Goal: Information Seeking & Learning: Learn about a topic

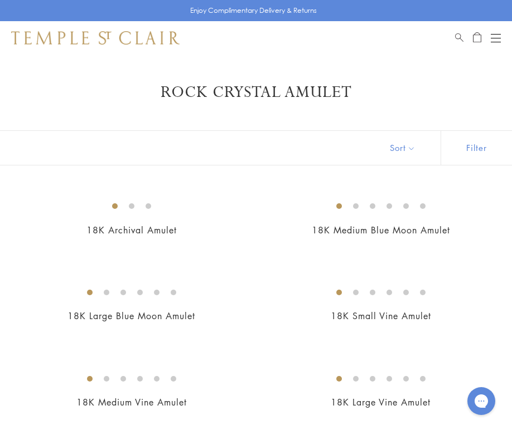
click at [487, 37] on div "Book an Appointment" at bounding box center [478, 37] width 46 height 13
click at [497, 37] on button "Open navigation" at bounding box center [496, 37] width 10 height 13
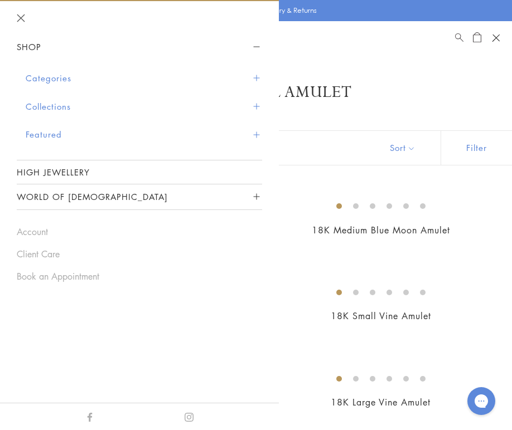
click at [93, 114] on button "Collections" at bounding box center [144, 107] width 236 height 28
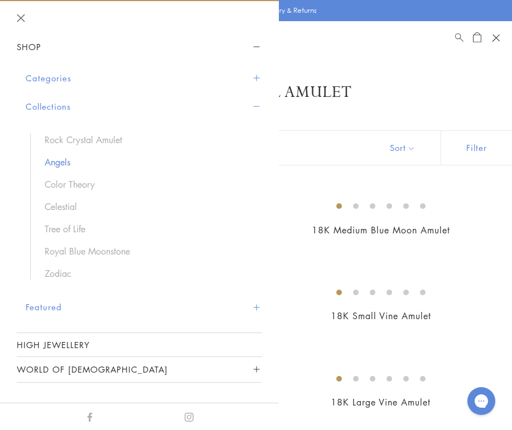
click at [55, 164] on link "Angels" at bounding box center [148, 162] width 206 height 12
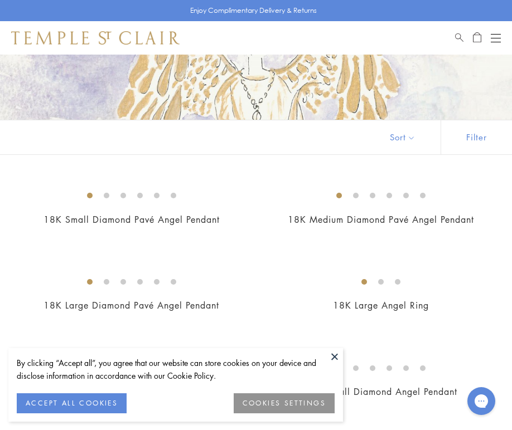
scroll to position [208, 0]
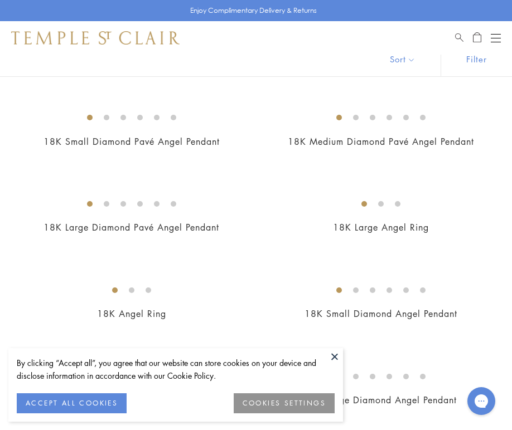
click at [337, 360] on button at bounding box center [334, 356] width 17 height 17
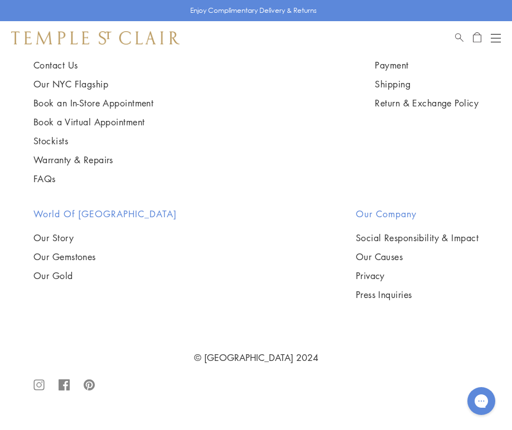
scroll to position [2188, 0]
click at [493, 40] on button "Open navigation" at bounding box center [496, 37] width 10 height 13
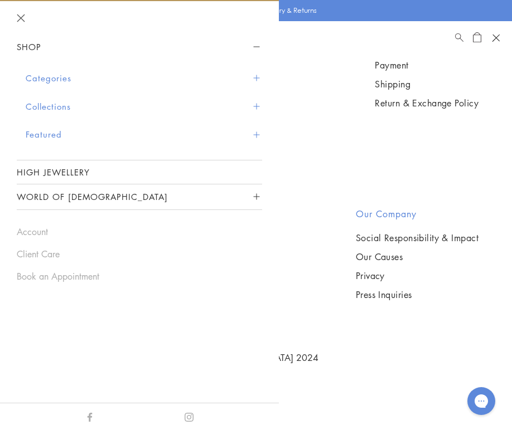
click at [160, 103] on button "Collections" at bounding box center [144, 107] width 236 height 28
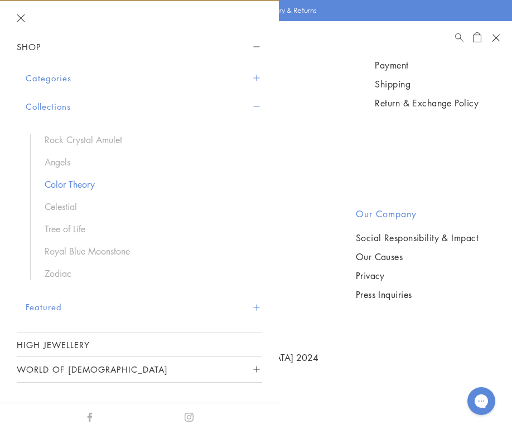
click at [76, 186] on link "Color Theory" at bounding box center [148, 184] width 206 height 12
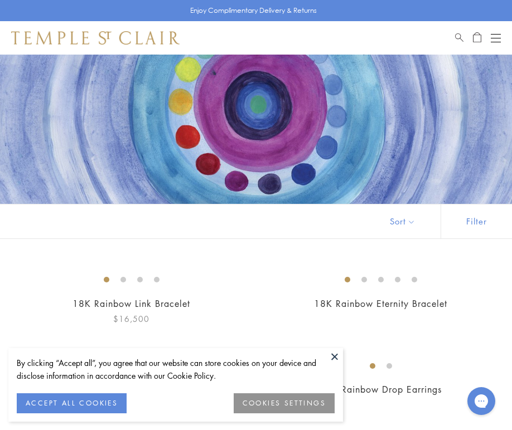
scroll to position [88, 0]
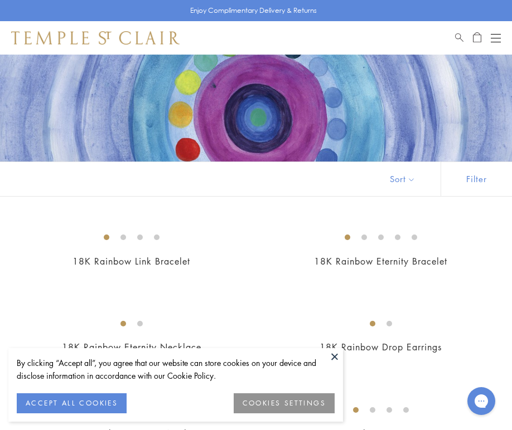
click at [334, 356] on button at bounding box center [334, 356] width 17 height 17
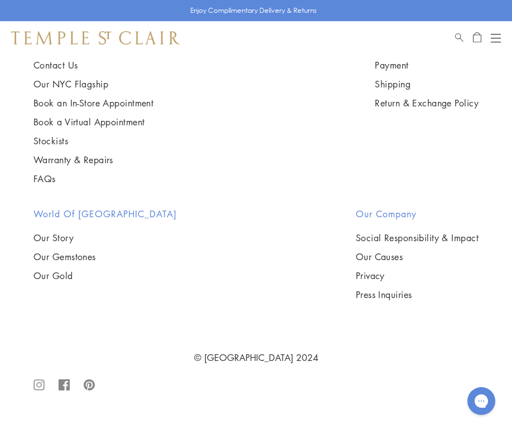
scroll to position [0, 0]
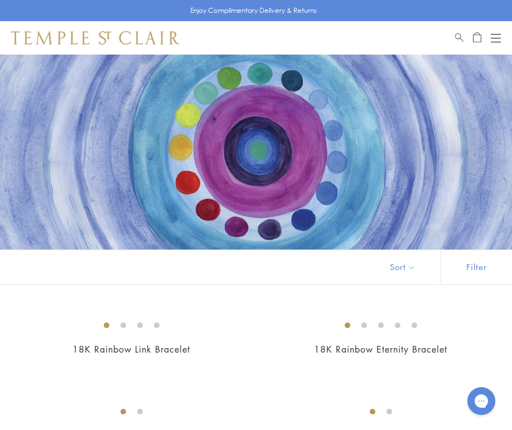
click at [493, 40] on button "Open navigation" at bounding box center [496, 37] width 10 height 13
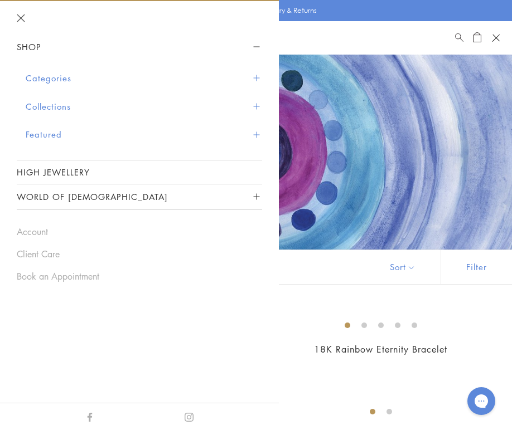
click at [133, 120] on button "Featured" at bounding box center [144, 134] width 236 height 28
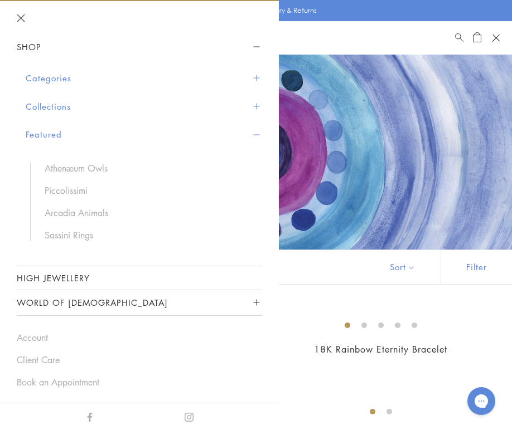
click at [110, 103] on button "Collections" at bounding box center [144, 107] width 236 height 28
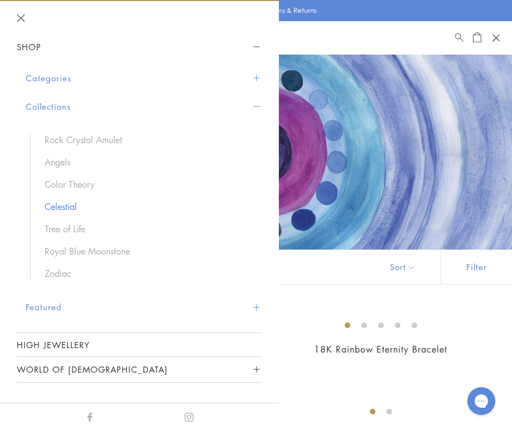
click at [67, 210] on link "Celestial" at bounding box center [148, 207] width 206 height 12
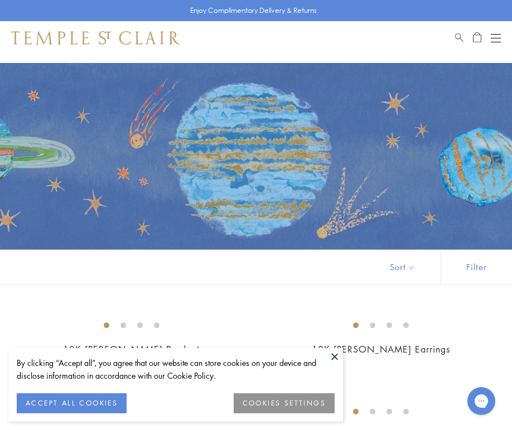
scroll to position [105, 0]
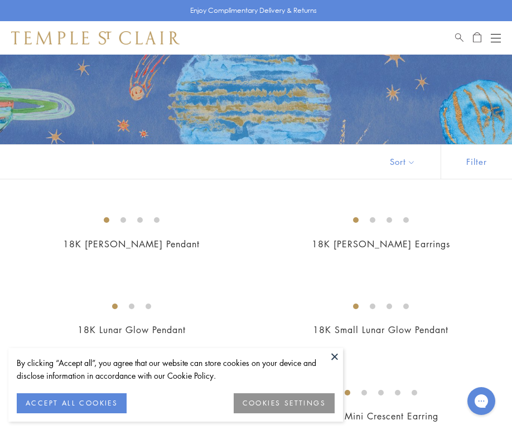
click at [333, 353] on button at bounding box center [334, 356] width 17 height 17
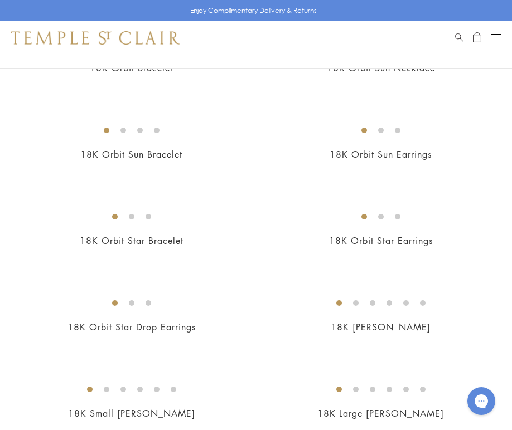
scroll to position [1152, 0]
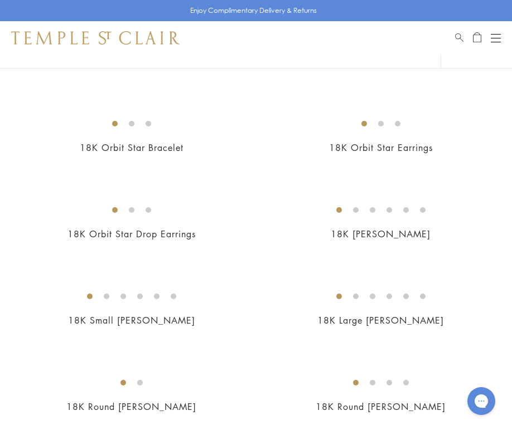
click at [0, 0] on img at bounding box center [0, 0] width 0 height 0
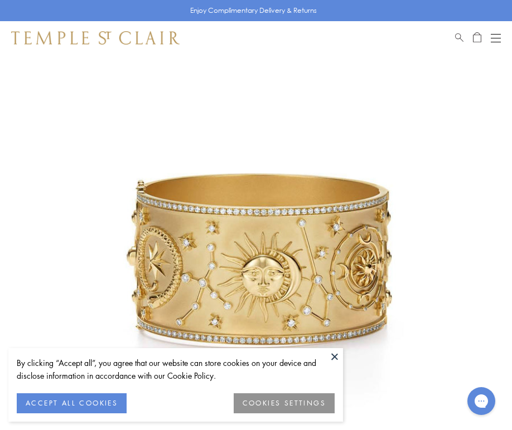
scroll to position [146, 0]
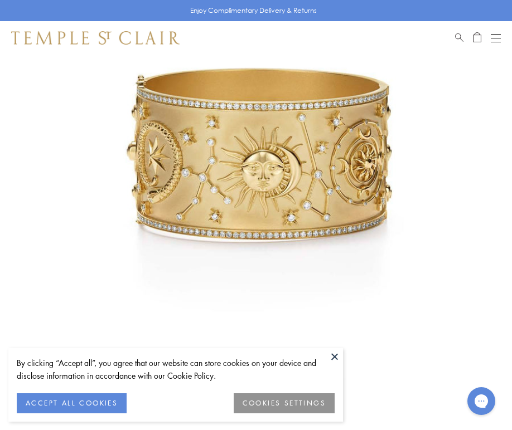
click at [334, 362] on button at bounding box center [334, 356] width 17 height 17
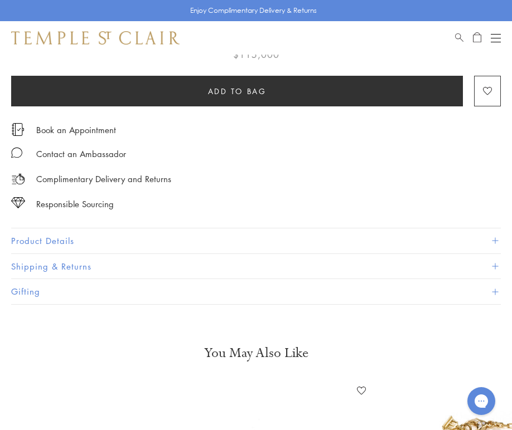
scroll to position [589, 0]
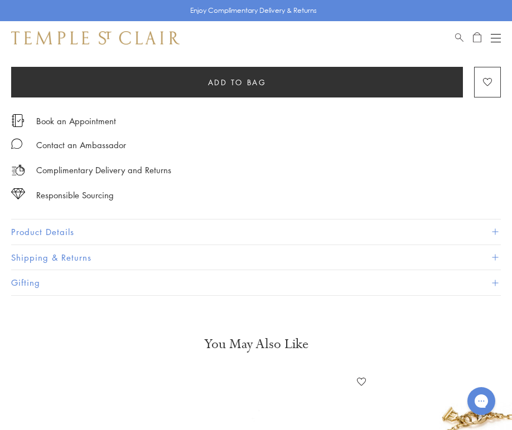
click at [87, 228] on button "Product Details" at bounding box center [255, 232] width 489 height 25
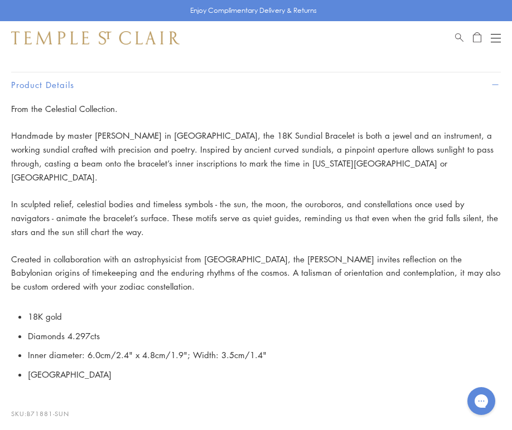
scroll to position [801, 0]
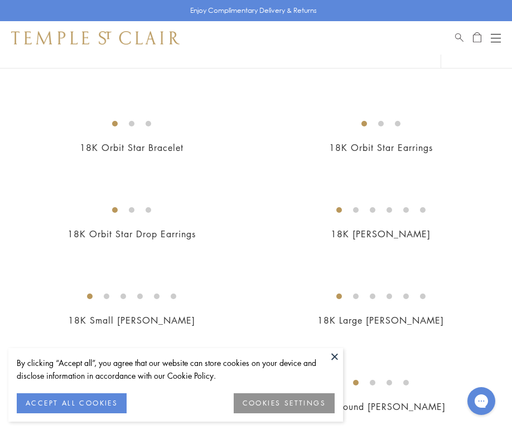
click at [332, 355] on button at bounding box center [334, 356] width 17 height 17
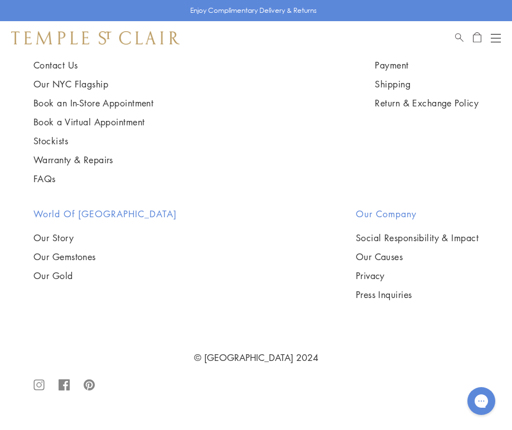
scroll to position [7892, 0]
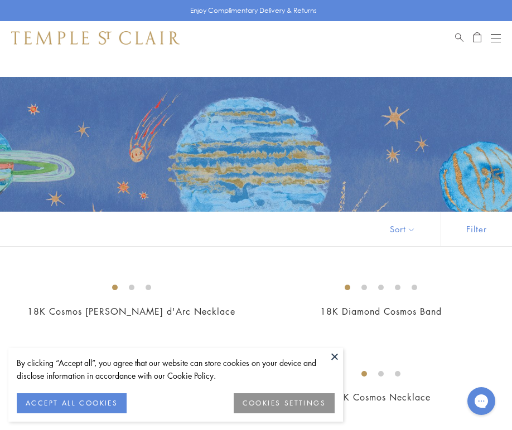
scroll to position [105, 0]
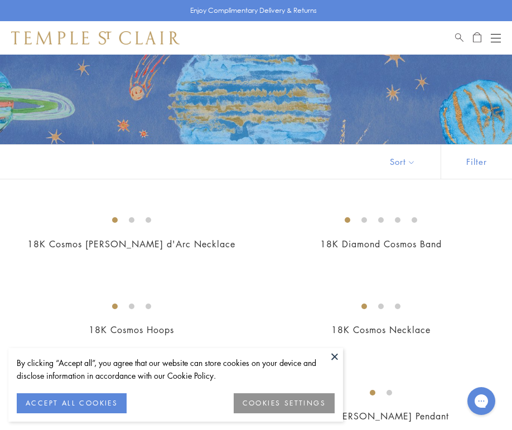
click at [334, 357] on button at bounding box center [334, 356] width 17 height 17
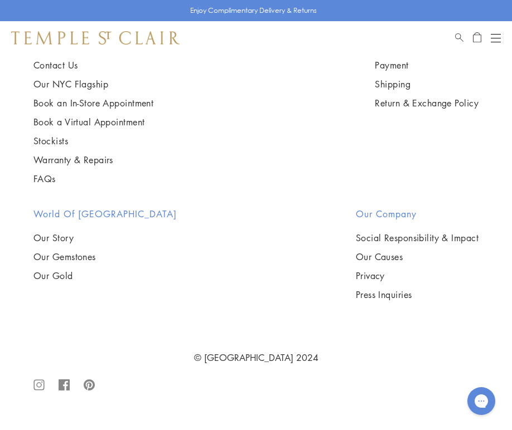
scroll to position [4491, 0]
click at [0, 0] on img at bounding box center [0, 0] width 0 height 0
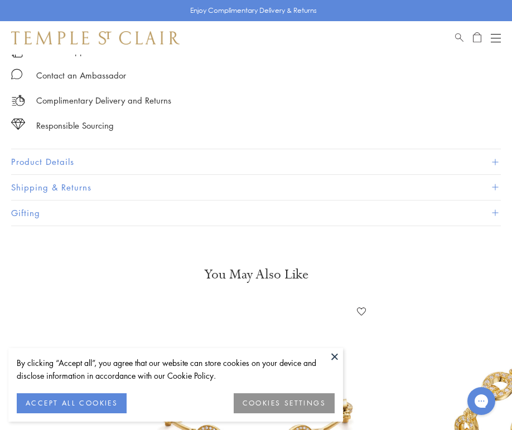
scroll to position [751, 0]
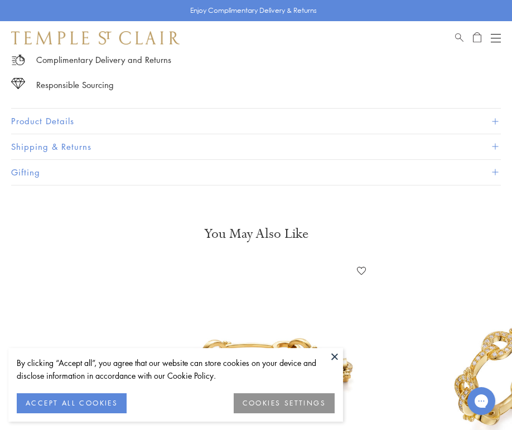
click at [105, 124] on button "Product Details" at bounding box center [255, 121] width 489 height 25
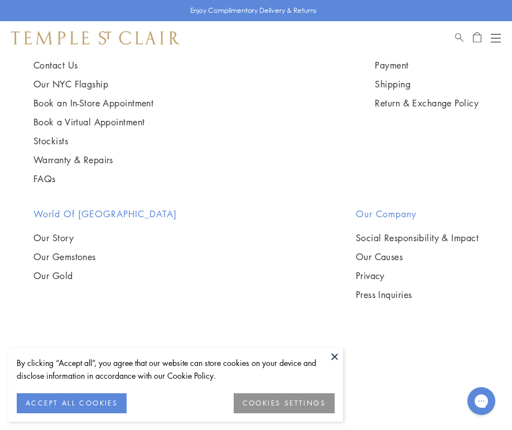
scroll to position [4497, 0]
click at [332, 360] on button at bounding box center [334, 356] width 17 height 17
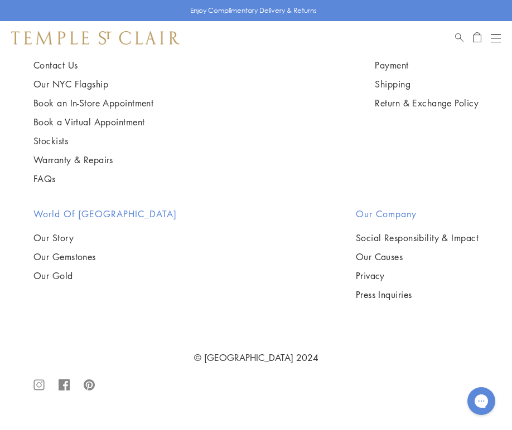
scroll to position [7836, 0]
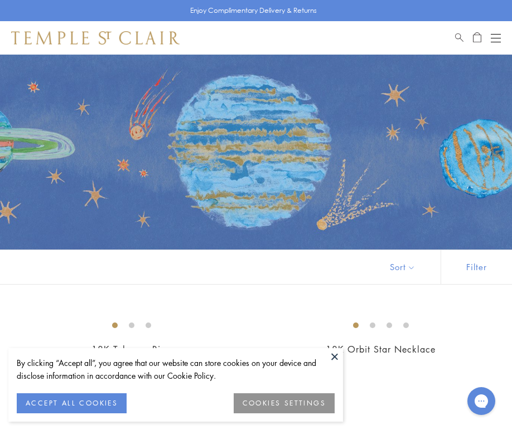
click at [336, 358] on button at bounding box center [334, 356] width 17 height 17
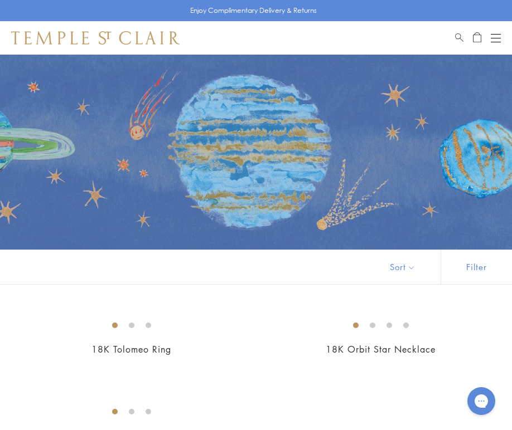
click at [497, 34] on div "Open navigation" at bounding box center [496, 34] width 10 height 1
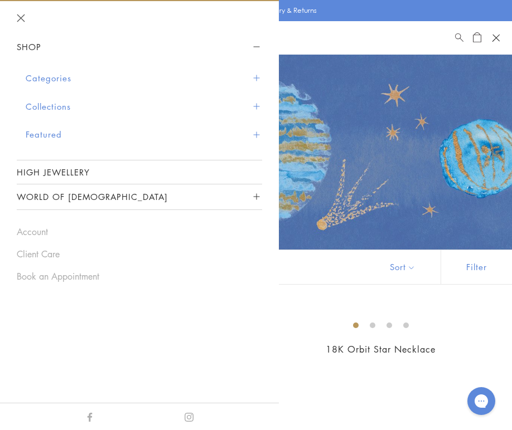
click at [55, 103] on button "Collections" at bounding box center [144, 107] width 236 height 28
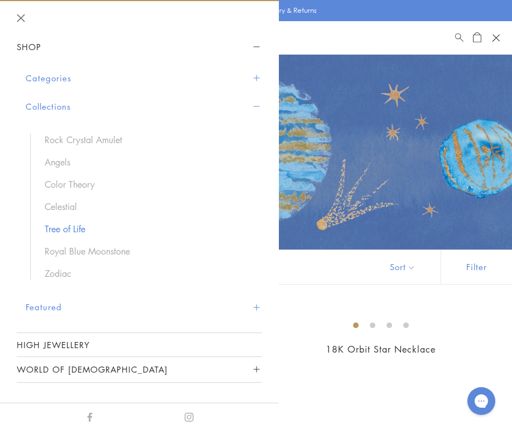
click at [47, 231] on link "Tree of Life" at bounding box center [148, 229] width 206 height 12
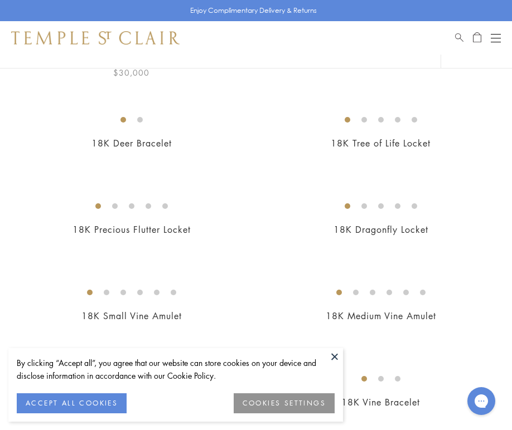
scroll to position [293, 0]
